Goal: Consume media (video, audio)

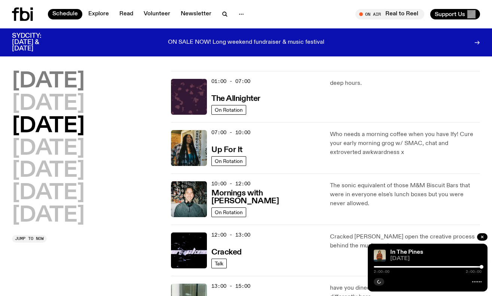
click at [69, 81] on h2 "[DATE]" at bounding box center [48, 81] width 73 height 21
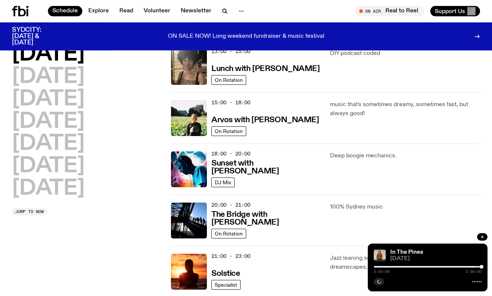
scroll to position [246, 0]
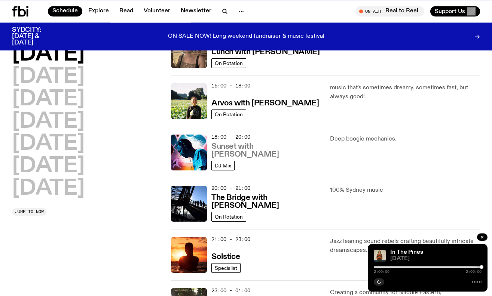
click at [274, 157] on h3 "Sunset with [PERSON_NAME]" at bounding box center [266, 151] width 110 height 16
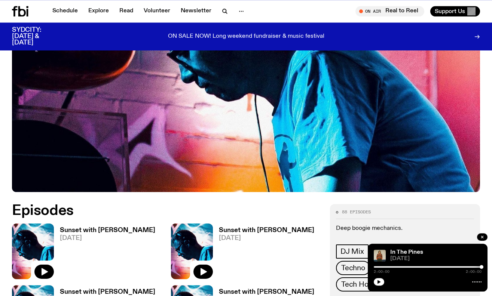
scroll to position [212, 0]
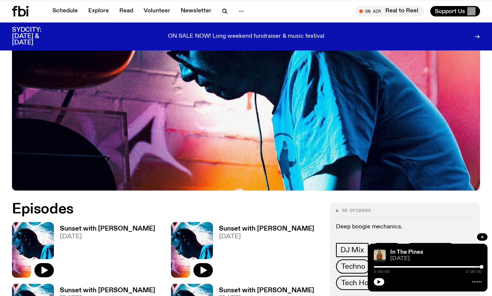
click at [118, 226] on h3 "Sunset with [PERSON_NAME]" at bounding box center [107, 229] width 95 height 6
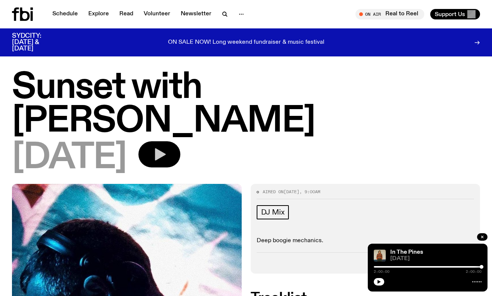
click at [180, 141] on button "button" at bounding box center [159, 154] width 42 height 26
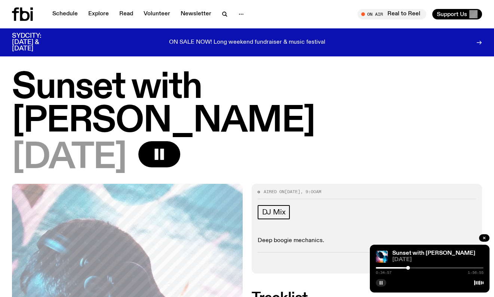
click at [381, 282] on rect "button" at bounding box center [381, 283] width 1 height 4
